Goal: Task Accomplishment & Management: Manage account settings

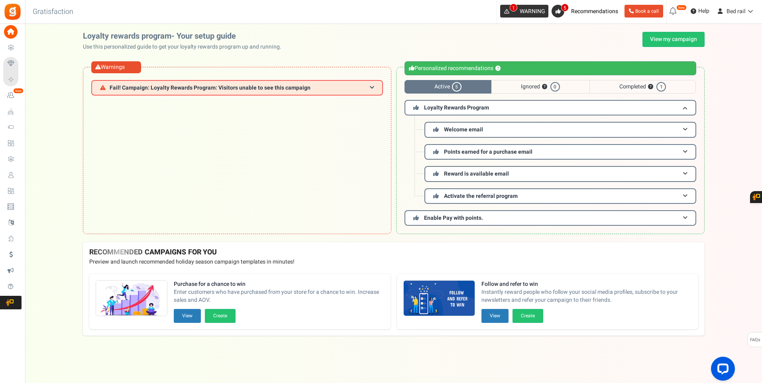
click at [505, 13] on icon at bounding box center [506, 11] width 5 height 5
click at [110, 86] on span "Fail! Campaign: Loyalty Rewards Program: Visitors unable to see this campaign" at bounding box center [210, 88] width 201 height 6
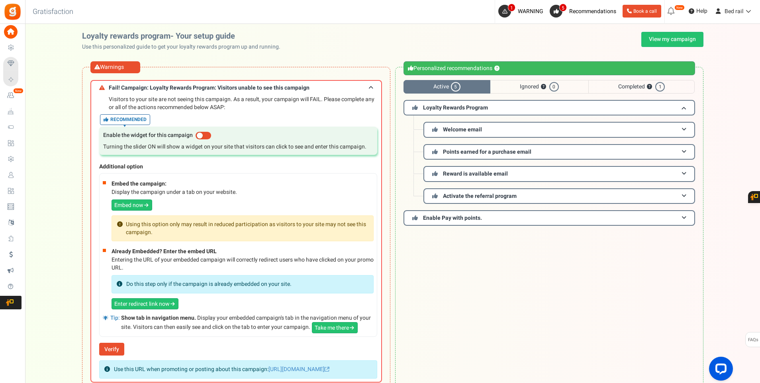
click at [202, 135] on span at bounding box center [204, 136] width 16 height 8
click at [196, 135] on input "checkbox" at bounding box center [196, 135] width 0 height 5
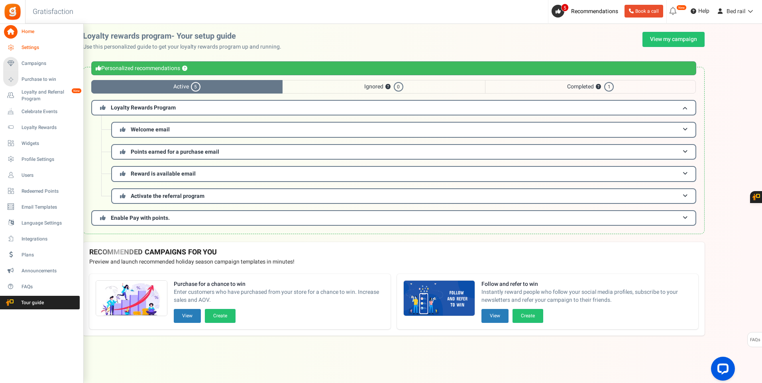
click at [28, 51] on span "Settings" at bounding box center [50, 47] width 56 height 7
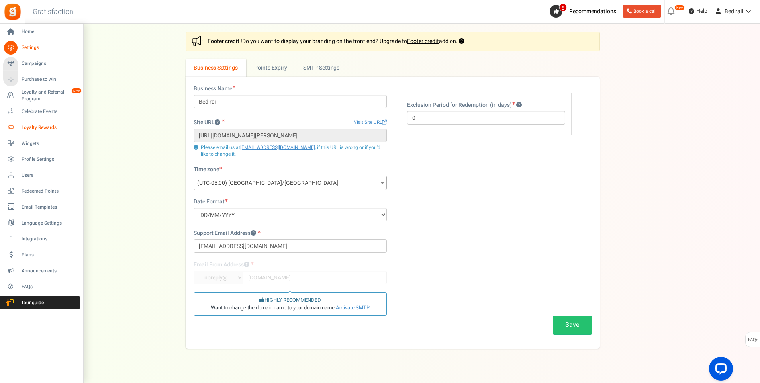
click at [45, 123] on link "Loyalty Rewards" at bounding box center [41, 128] width 76 height 14
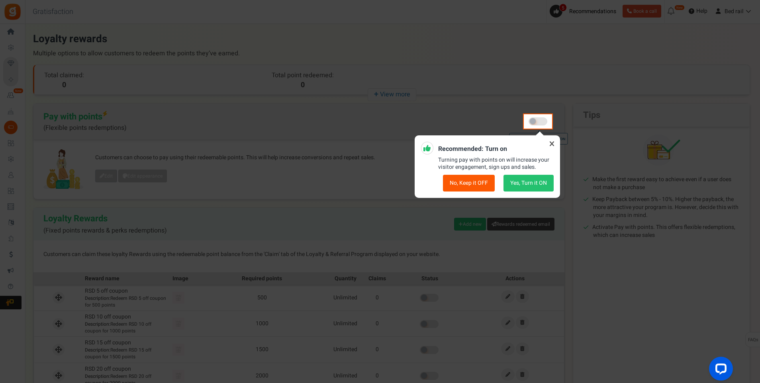
click at [554, 146] on icon at bounding box center [551, 143] width 13 height 13
